Goal: Information Seeking & Learning: Learn about a topic

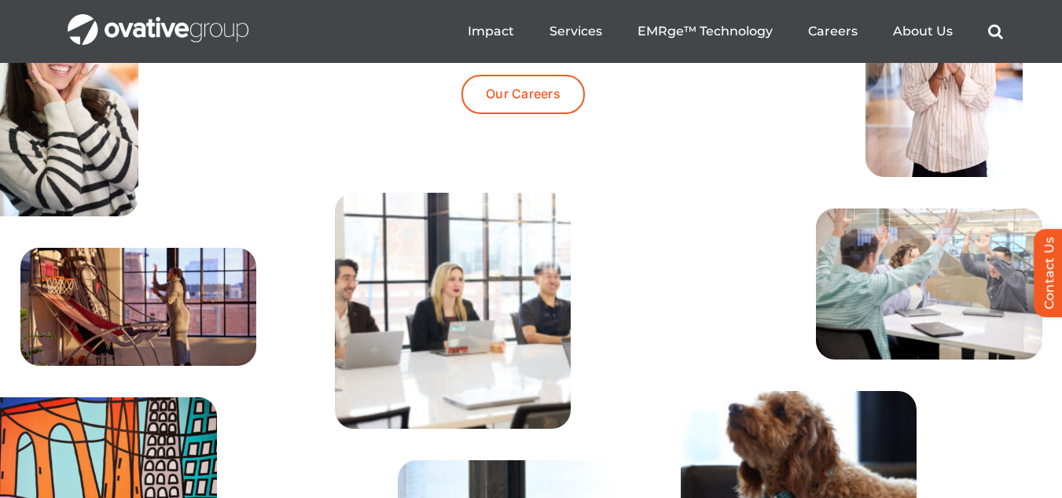
scroll to position [5079, 0]
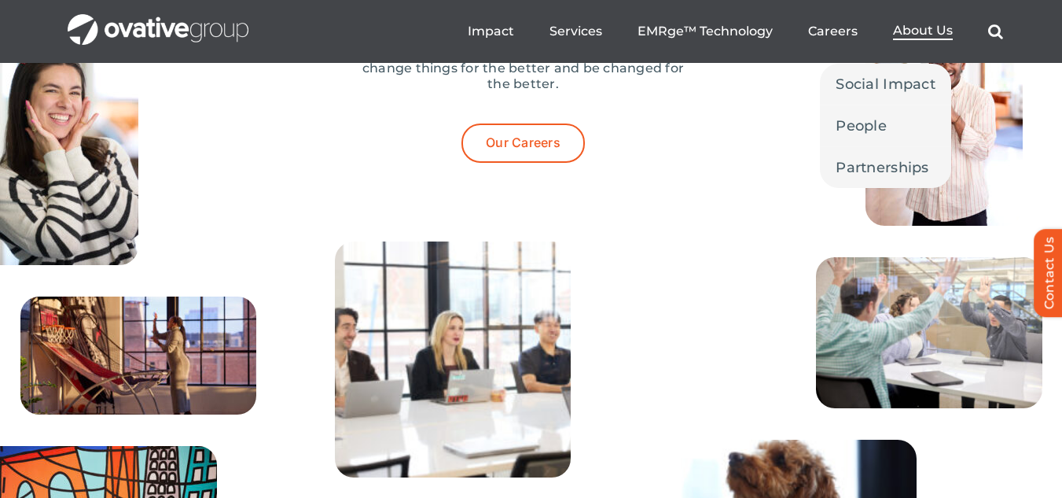
click at [899, 25] on span "About Us" at bounding box center [923, 31] width 60 height 16
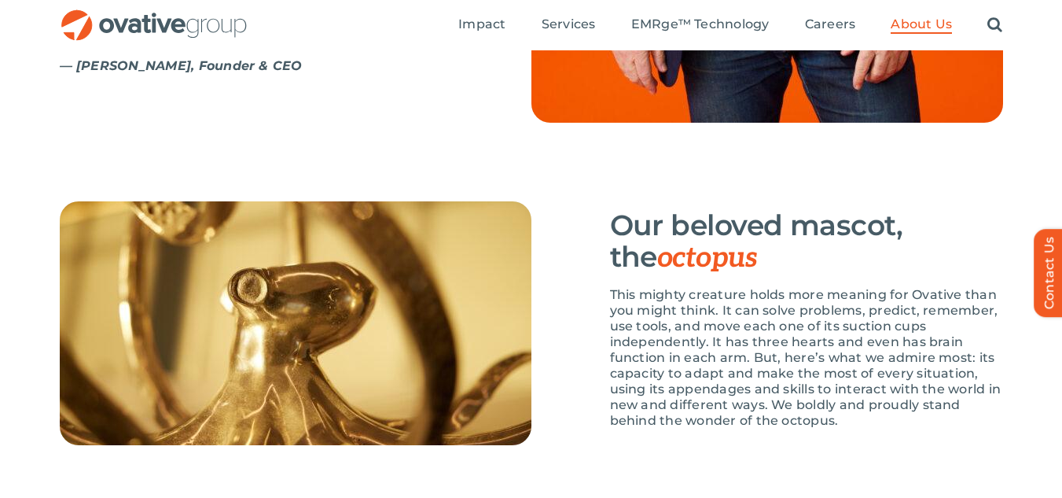
scroll to position [2223, 0]
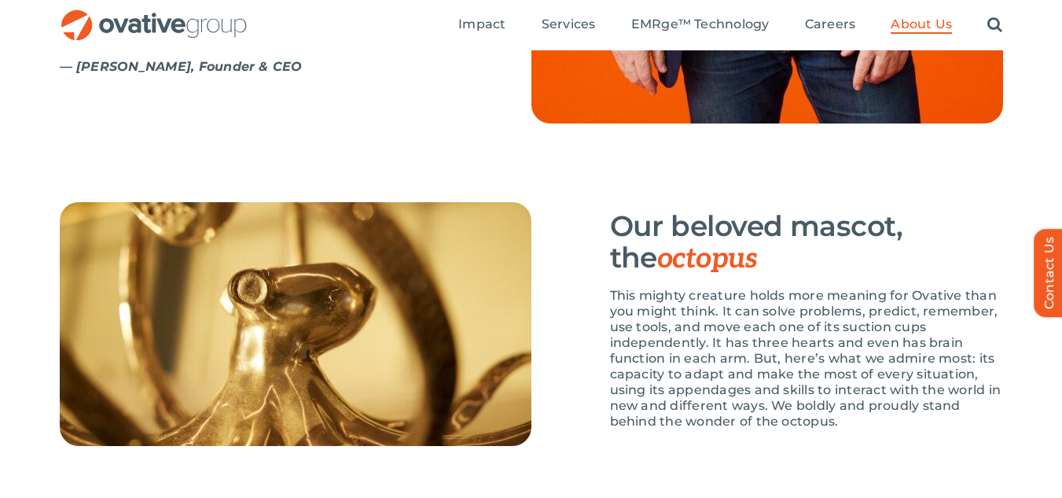
click at [711, 380] on p "This mighty creature holds more meaning for Ovative than you might think. It ca…" at bounding box center [806, 359] width 393 height 142
click at [712, 380] on p "This mighty creature holds more meaning for Ovative than you might think. It ca…" at bounding box center [806, 359] width 393 height 142
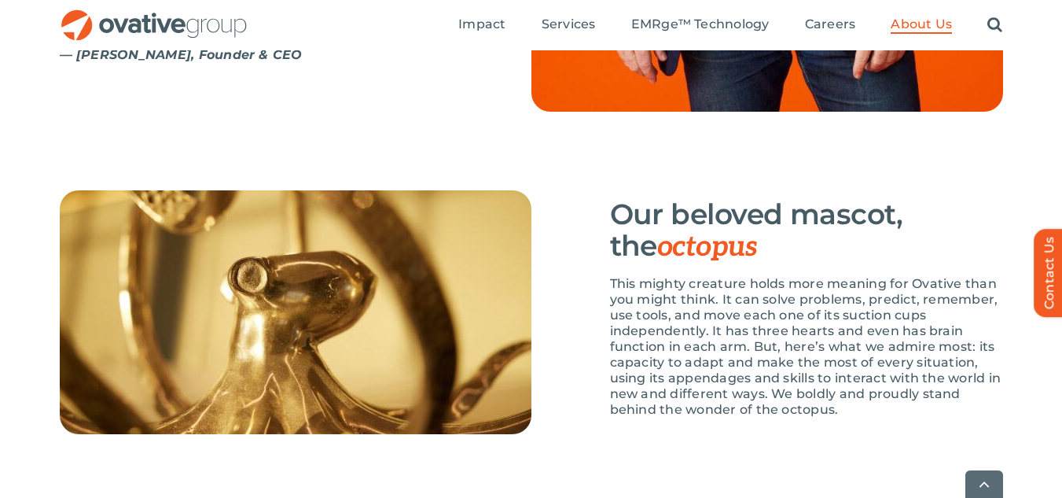
scroll to position [2237, 0]
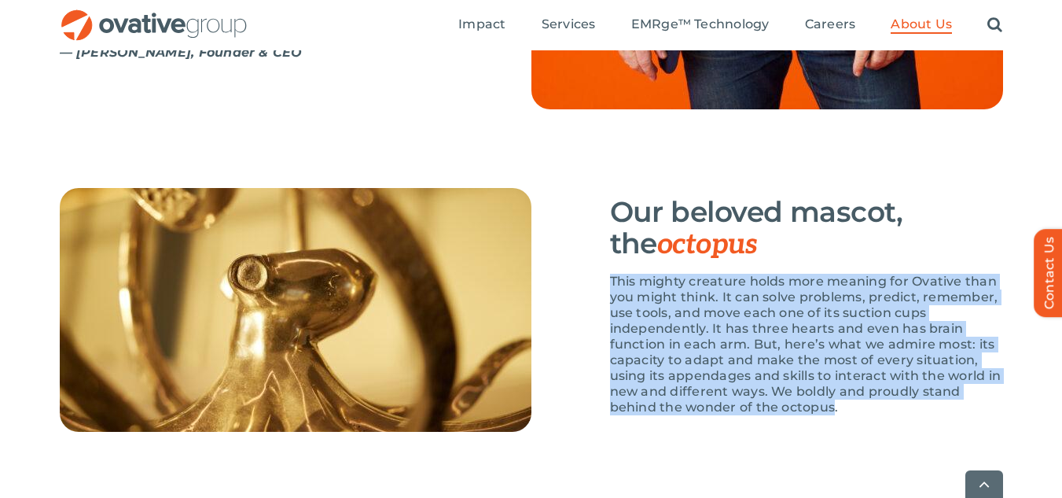
drag, startPoint x: 833, startPoint y: 455, endPoint x: 604, endPoint y: 333, distance: 259.9
click at [604, 333] on div "Our beloved mascot, the octopus This mighty creature holds more meaning for Ova…" at bounding box center [767, 310] width 472 height 244
copy p "This mighty creature holds more meaning for Ovative than you might think. It ca…"
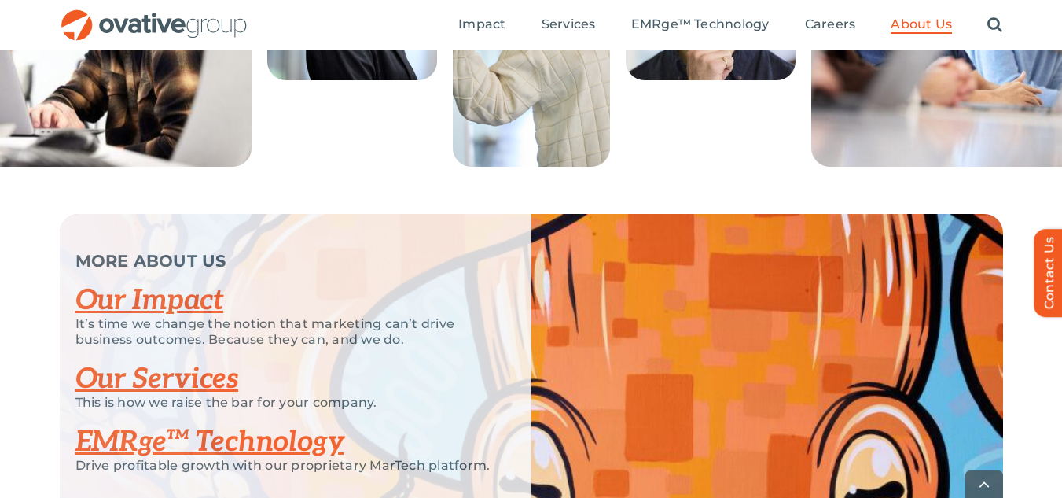
scroll to position [3301, 0]
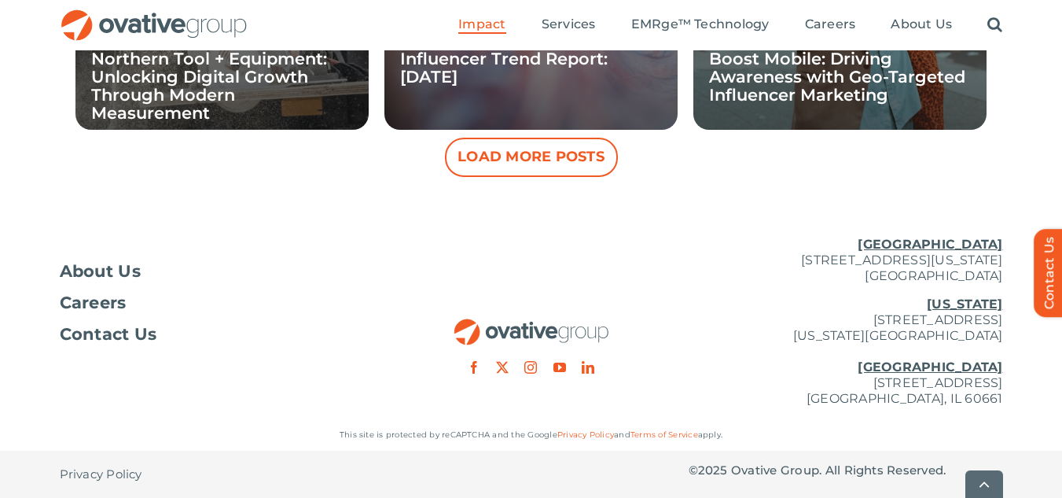
scroll to position [1806, 0]
click at [760, 384] on p "New York 254 Canal Street, Suite 5000 New York, NY 10013 Chicago 224 North Desp…" at bounding box center [846, 351] width 314 height 110
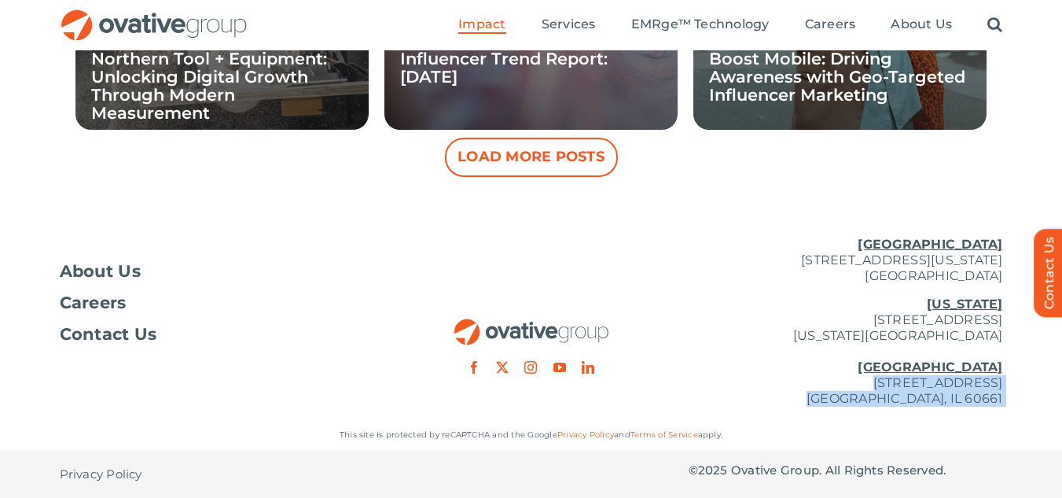
drag, startPoint x: 760, startPoint y: 384, endPoint x: 1015, endPoint y: 397, distance: 255.1
click at [1015, 397] on div "About Us Careers Contact Us Minneapolis 729 Washington Avenue N, Suite 1000 Min…" at bounding box center [531, 321] width 1062 height 195
copy div "224 North Desplaines Street, Suite 200 Chicago, IL 60661"
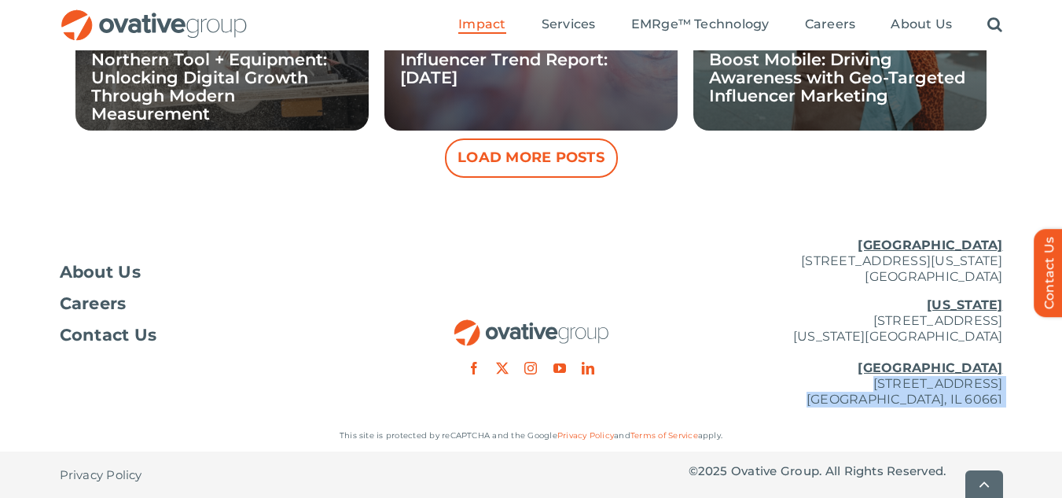
scroll to position [1807, 0]
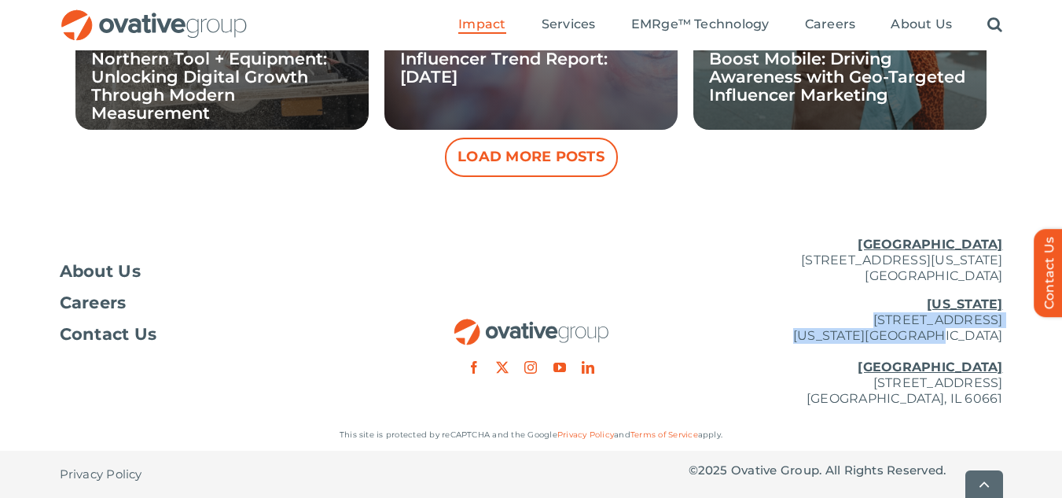
drag, startPoint x: 824, startPoint y: 319, endPoint x: 1006, endPoint y: 339, distance: 182.7
click at [1006, 339] on div "About Us Careers Contact Us Minneapolis 729 Washington Avenue N, Suite 1000 Min…" at bounding box center [531, 321] width 1062 height 195
copy p "254 Canal Street, Suite 5000 New York, NY 10013"
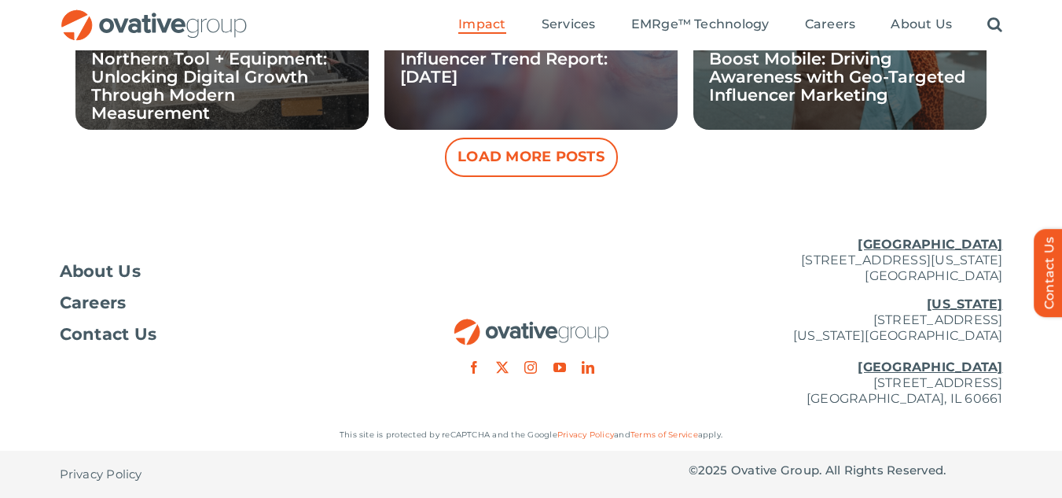
click at [756, 384] on p "New York 254 Canal Street, Suite 5000 New York, NY 10013 Chicago 224 North Desp…" at bounding box center [846, 351] width 314 height 110
drag, startPoint x: 756, startPoint y: 259, endPoint x: 1002, endPoint y: 274, distance: 245.8
click at [1002, 274] on p "Minneapolis 729 Washington Avenue N, Suite 1000 Minneapolis, MN 55401" at bounding box center [846, 260] width 314 height 47
copy p "729 Washington Avenue N, Suite 1000 Minneapolis, MN 55401"
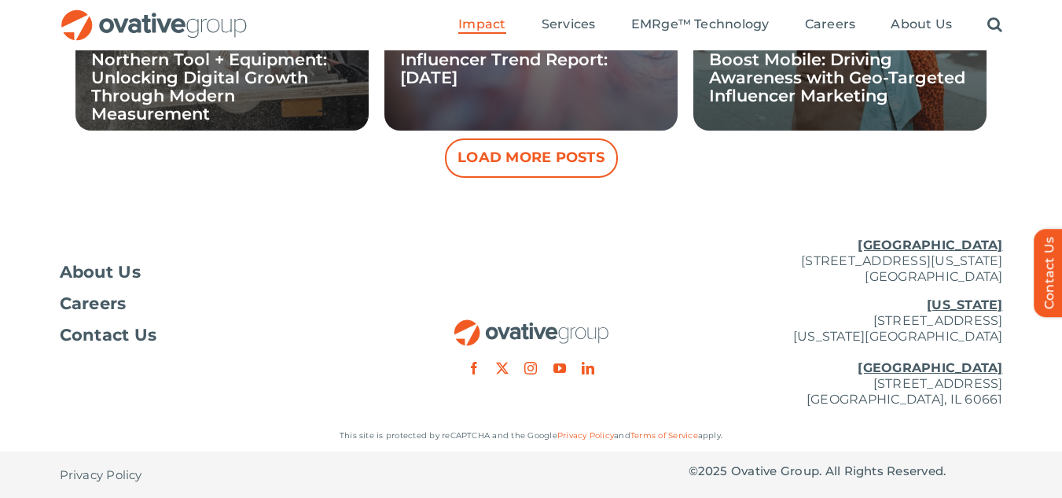
scroll to position [1807, 0]
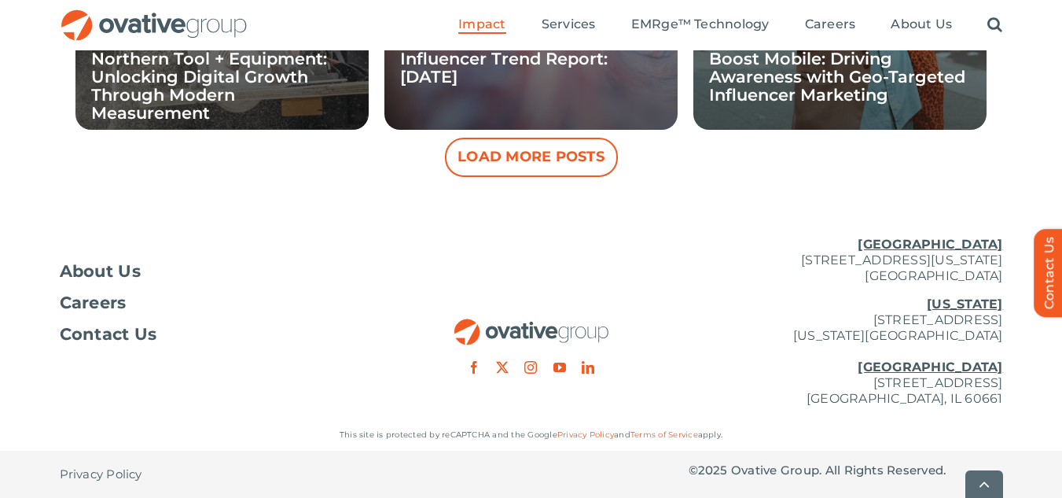
copy p "729 Washington Avenue N, Suite 1000 Minneapolis, MN 55401"
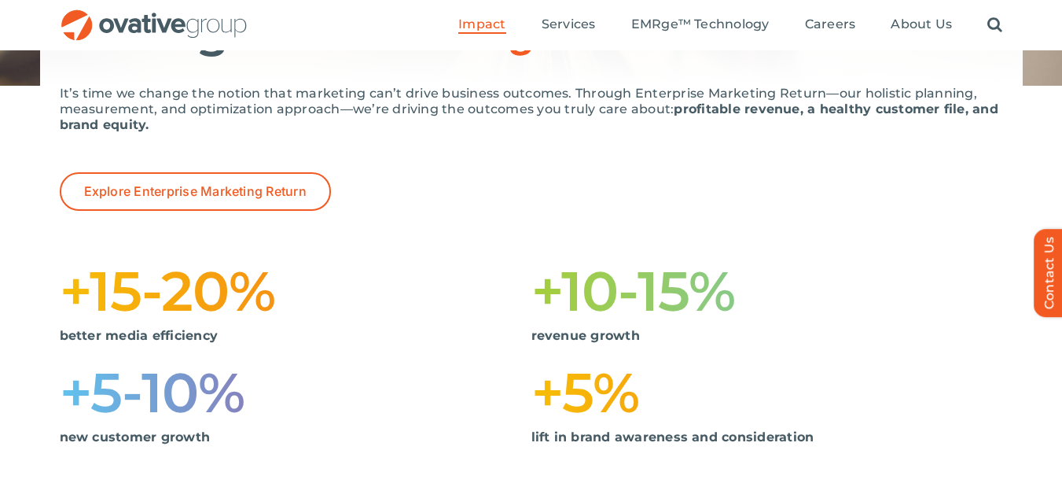
scroll to position [0, 0]
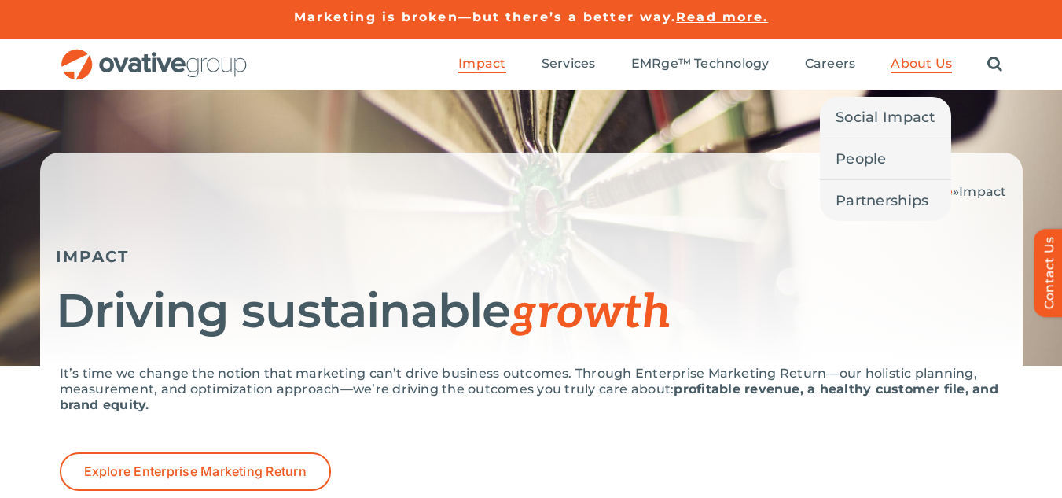
click at [906, 61] on span "About Us" at bounding box center [921, 64] width 61 height 16
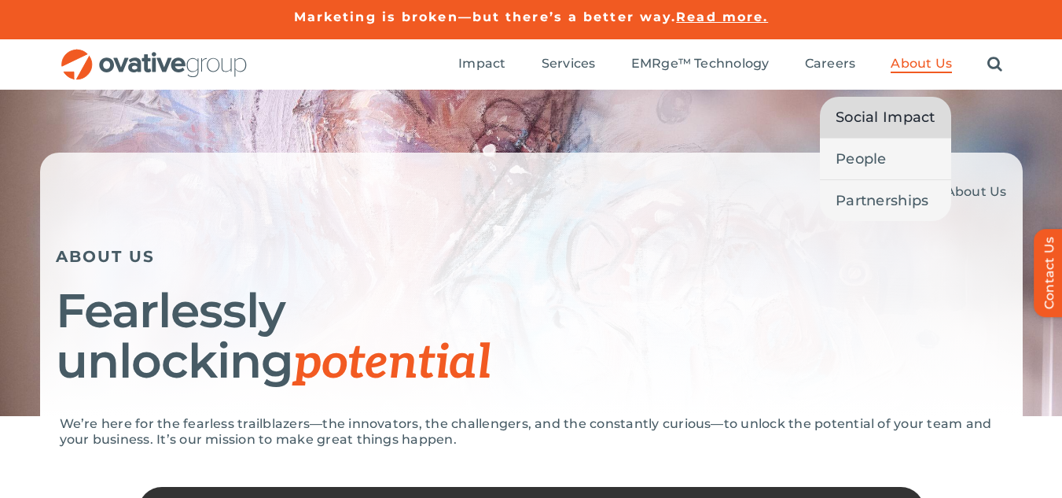
click at [883, 120] on span "Social Impact" at bounding box center [886, 117] width 100 height 22
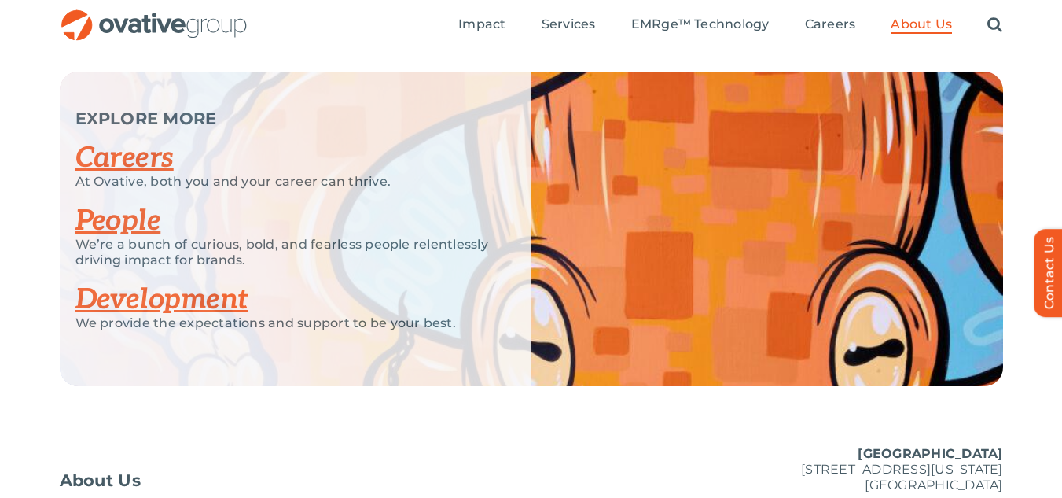
scroll to position [3056, 0]
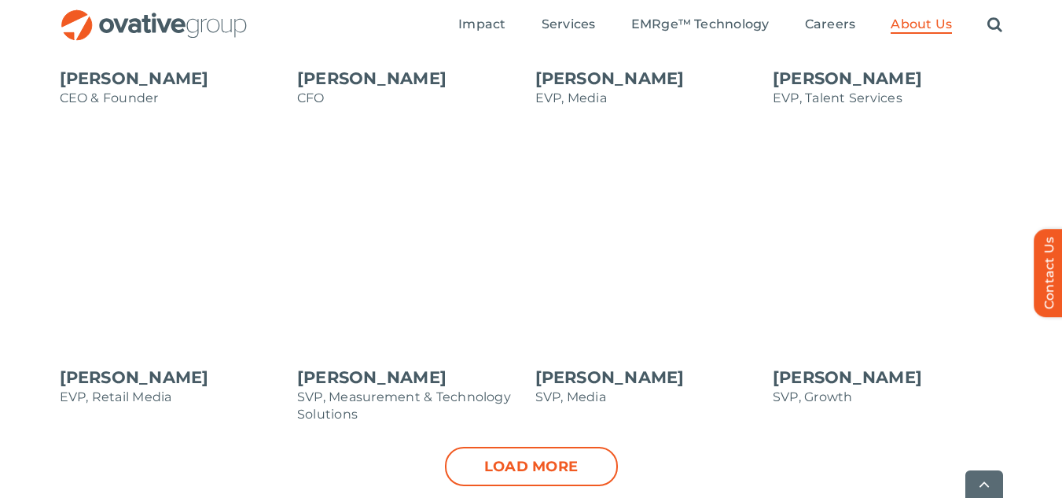
scroll to position [1600, 0]
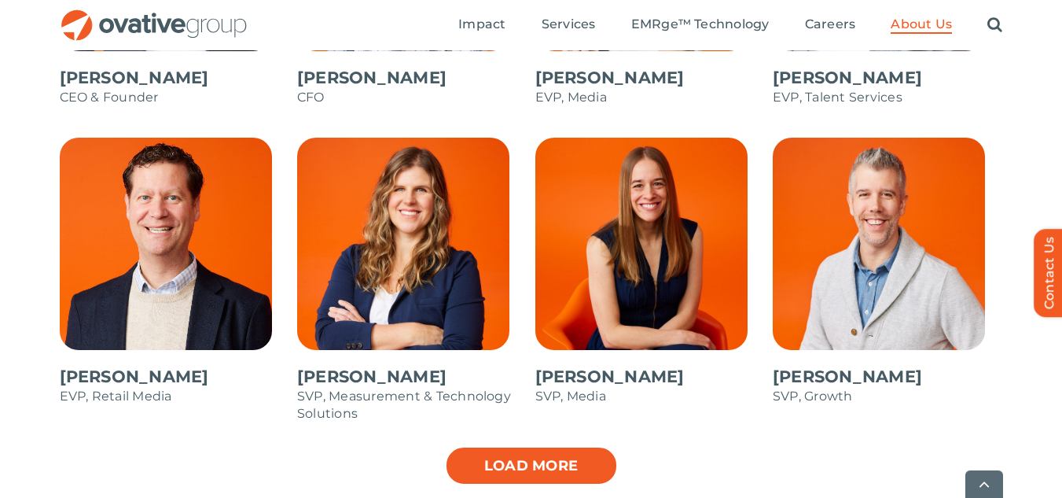
click at [484, 473] on link "Load more" at bounding box center [531, 465] width 173 height 39
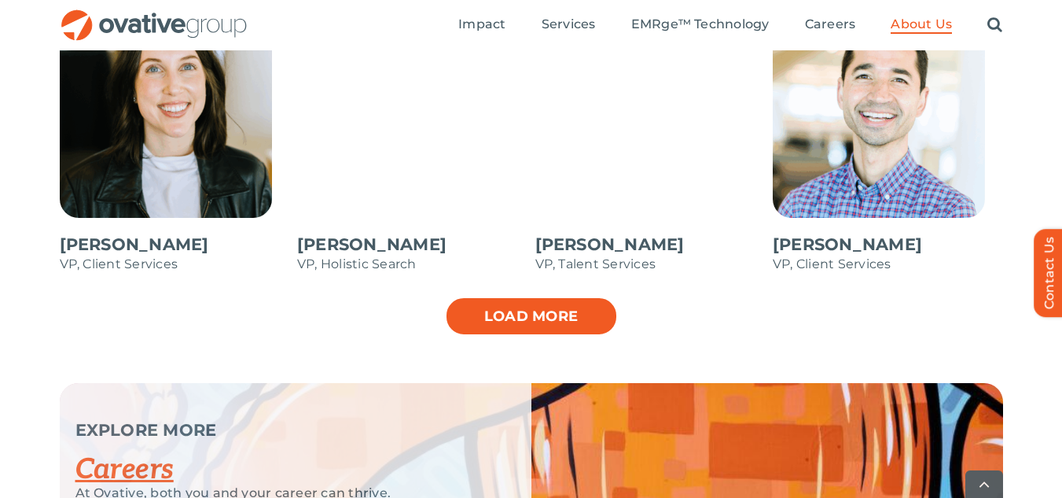
scroll to position [2475, 0]
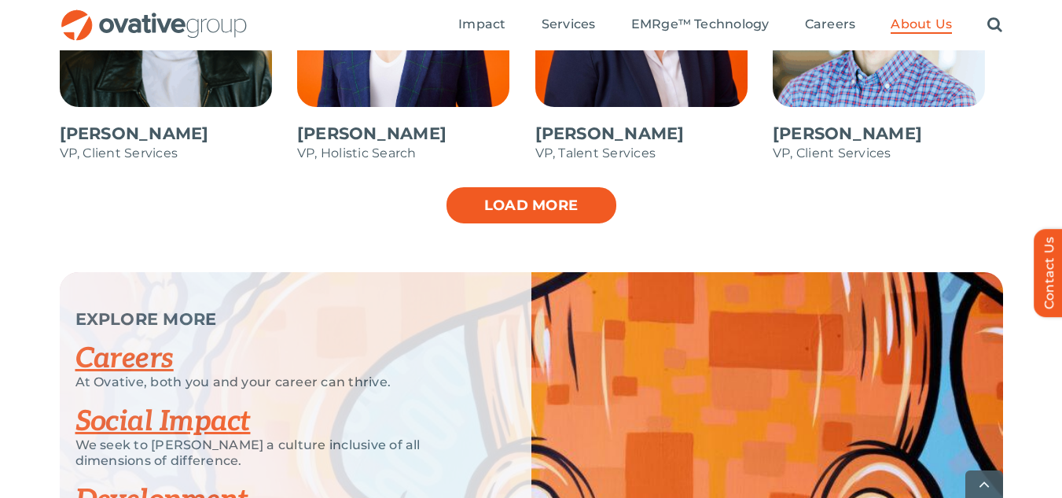
click at [542, 197] on link "Load more" at bounding box center [531, 205] width 173 height 39
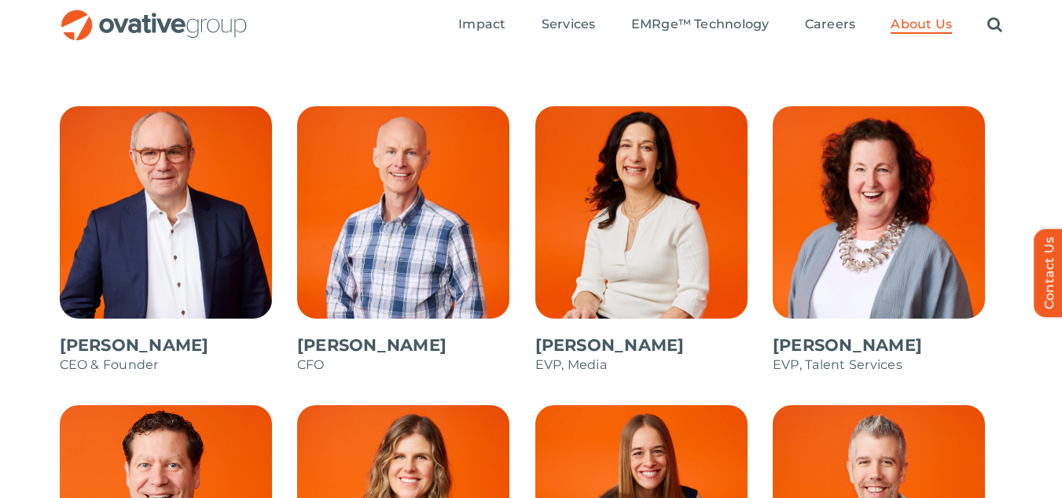
scroll to position [1331, 0]
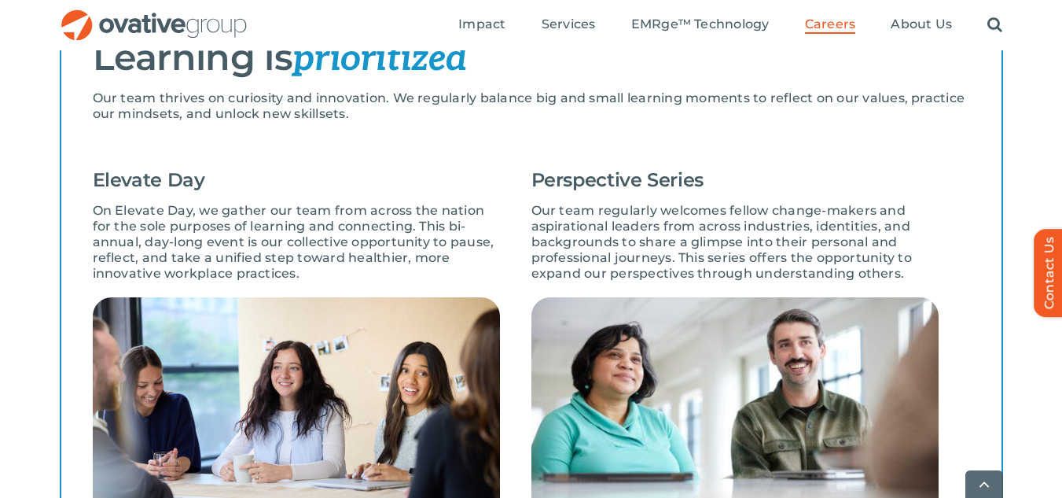
scroll to position [1136, 0]
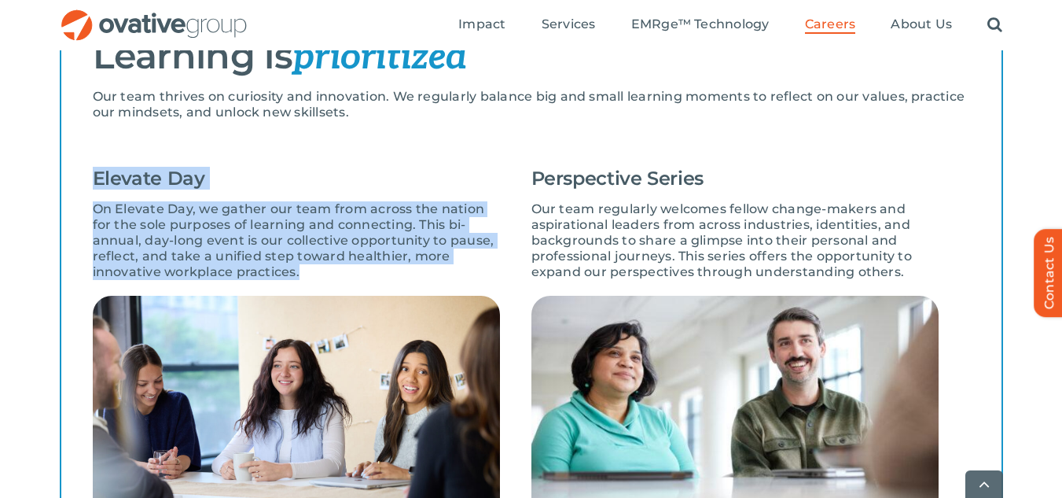
drag, startPoint x: 299, startPoint y: 276, endPoint x: 57, endPoint y: 181, distance: 259.4
click at [57, 181] on div "LEARNING OPPORTUNITIES Learning is prioritized Our team thrives on curiosity an…" at bounding box center [531, 475] width 1062 height 1007
copy div "Elevate Day On Elevate Day, we gather our team from across the nation for the s…"
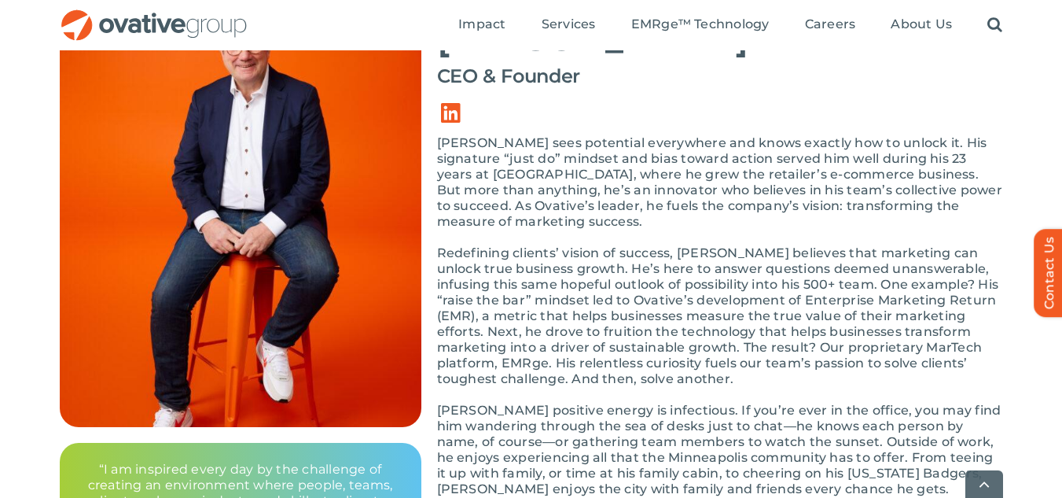
scroll to position [178, 0]
click at [278, 378] on img at bounding box center [241, 210] width 362 height 432
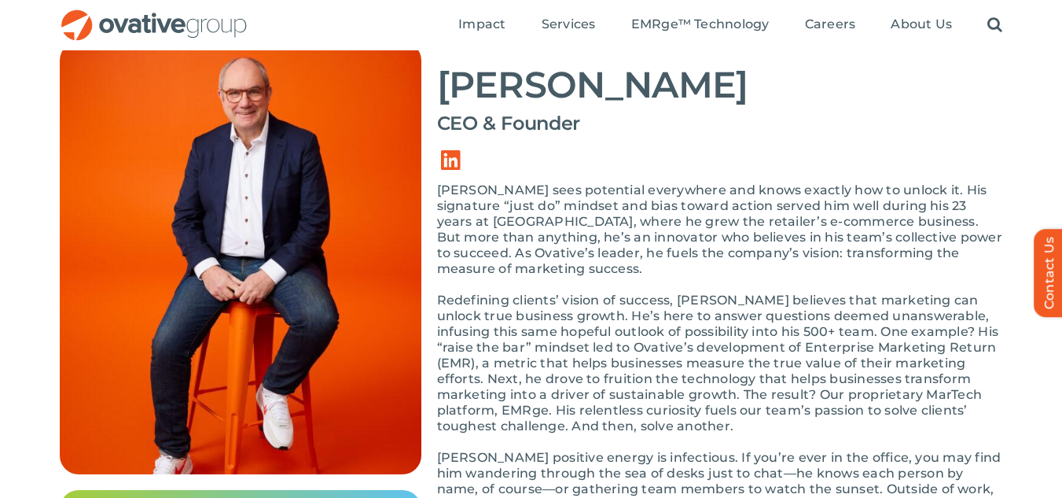
scroll to position [126, 0]
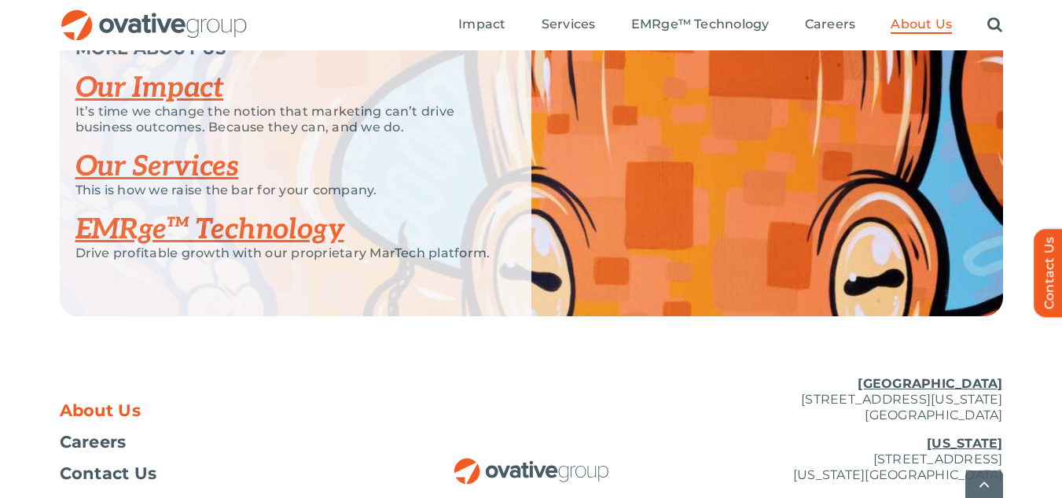
scroll to position [3547, 0]
